Goal: Check status: Check status

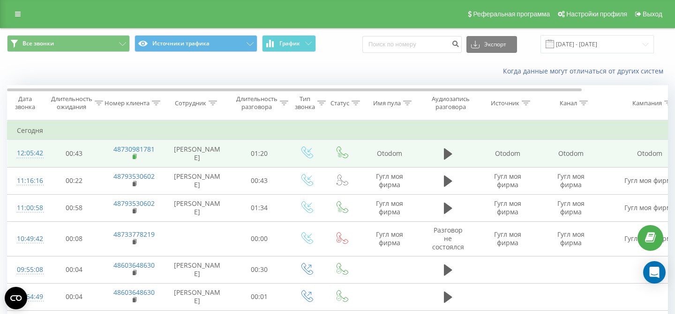
click at [136, 159] on icon at bounding box center [135, 157] width 5 height 7
